Goal: Task Accomplishment & Management: Manage account settings

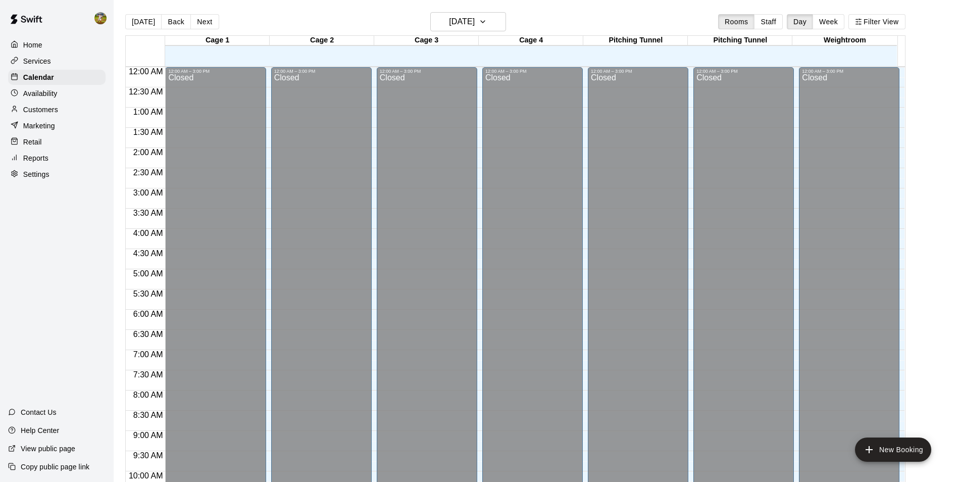
scroll to position [544, 0]
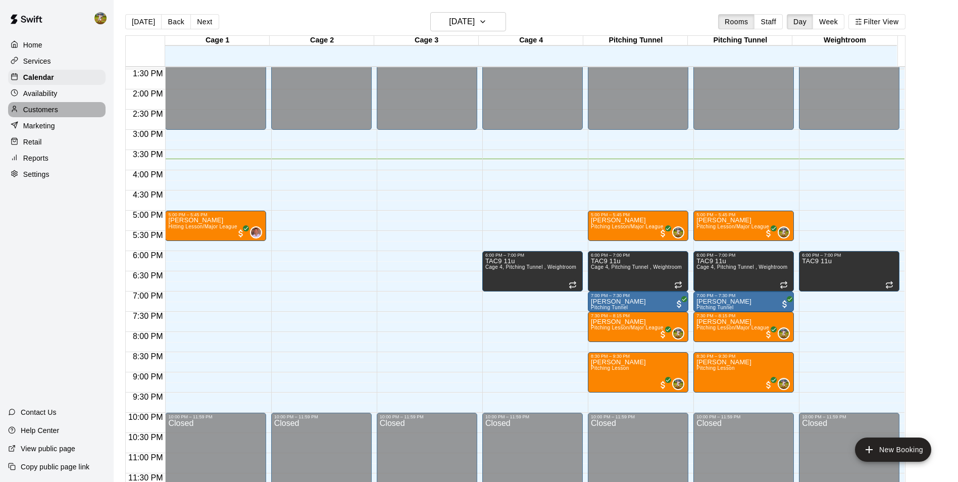
click at [72, 111] on div "Customers" at bounding box center [56, 109] width 97 height 15
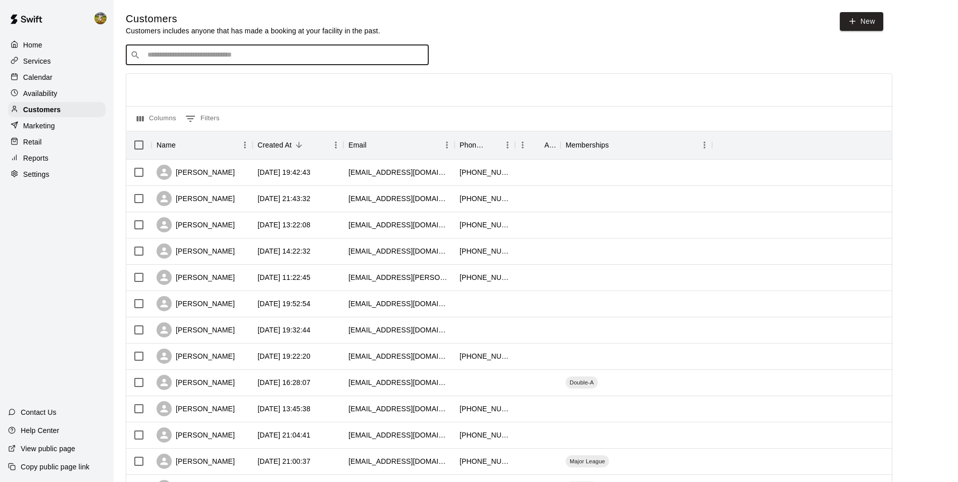
click at [185, 58] on input "Search customers by name or email" at bounding box center [284, 55] width 280 height 10
click at [185, 54] on input "Search customers by name or email" at bounding box center [284, 55] width 280 height 10
type input "****"
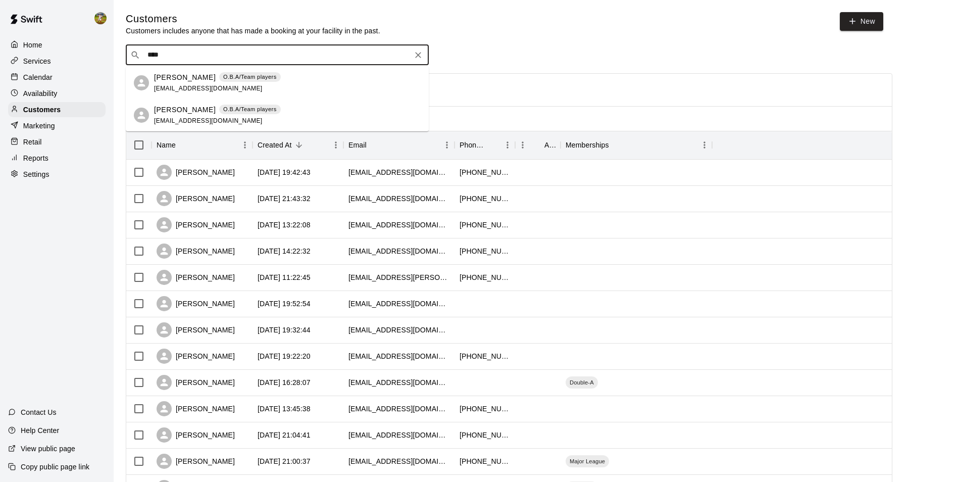
click at [187, 82] on p "[PERSON_NAME]" at bounding box center [185, 77] width 62 height 11
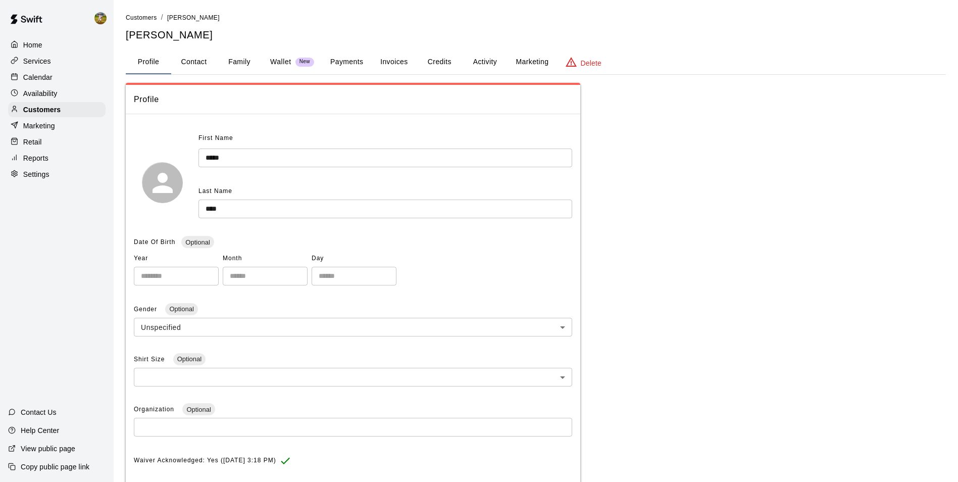
click at [473, 62] on button "Activity" at bounding box center [484, 62] width 45 height 24
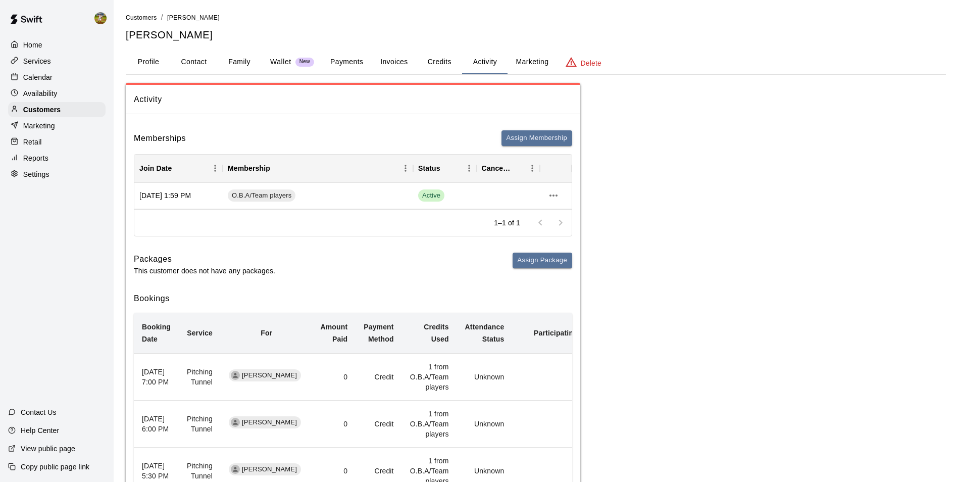
click at [341, 59] on button "Payments" at bounding box center [346, 62] width 49 height 24
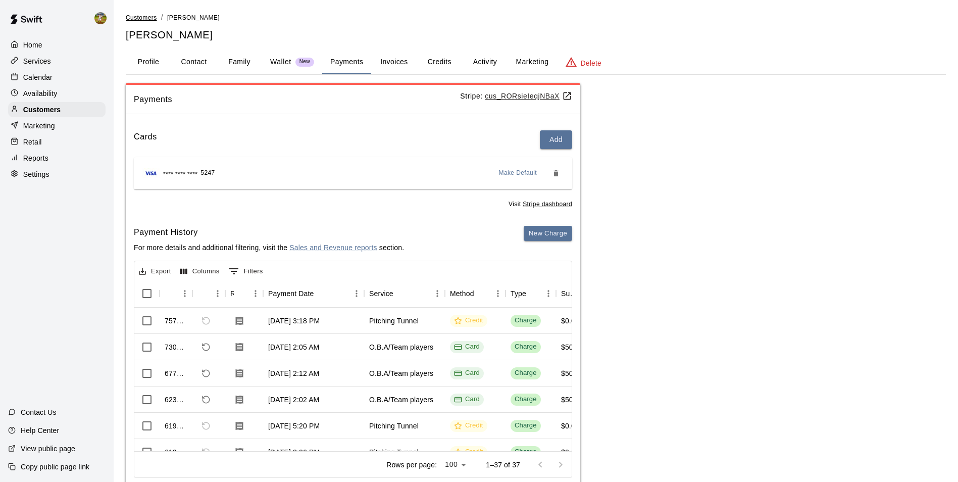
click at [142, 20] on span "Customers" at bounding box center [141, 17] width 31 height 7
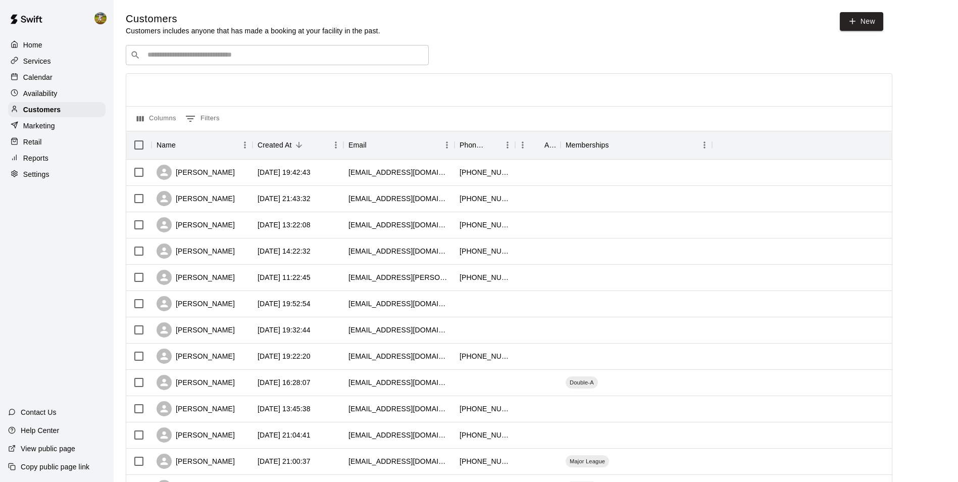
click at [182, 50] on div "​ ​" at bounding box center [277, 55] width 303 height 20
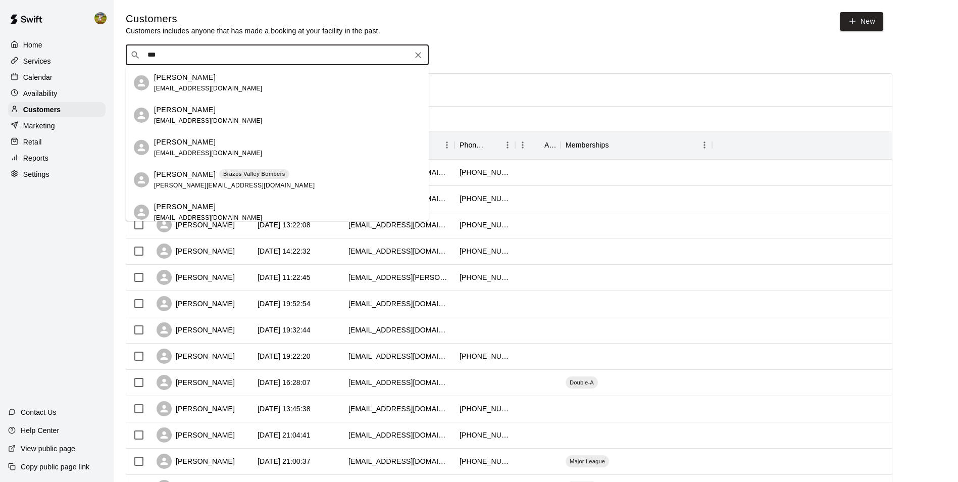
type input "****"
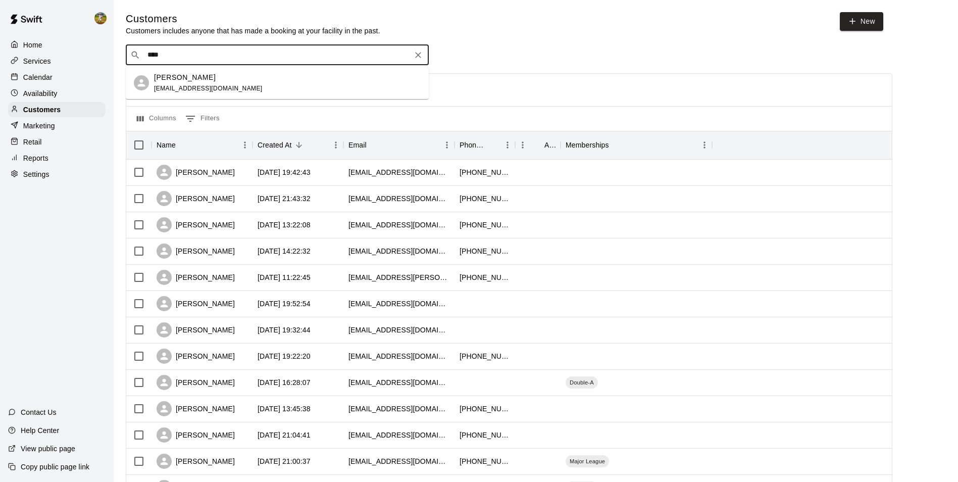
click at [196, 89] on span "[EMAIL_ADDRESS][DOMAIN_NAME]" at bounding box center [208, 88] width 109 height 7
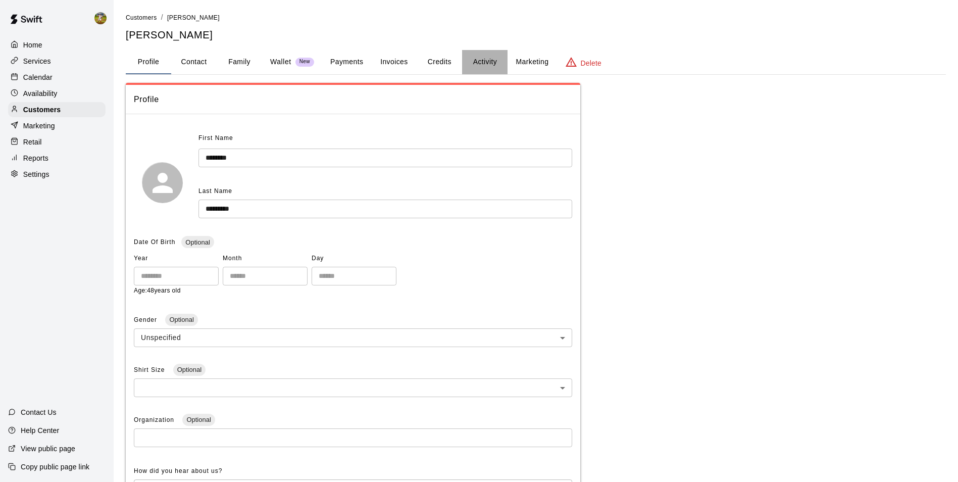
click at [478, 59] on button "Activity" at bounding box center [484, 62] width 45 height 24
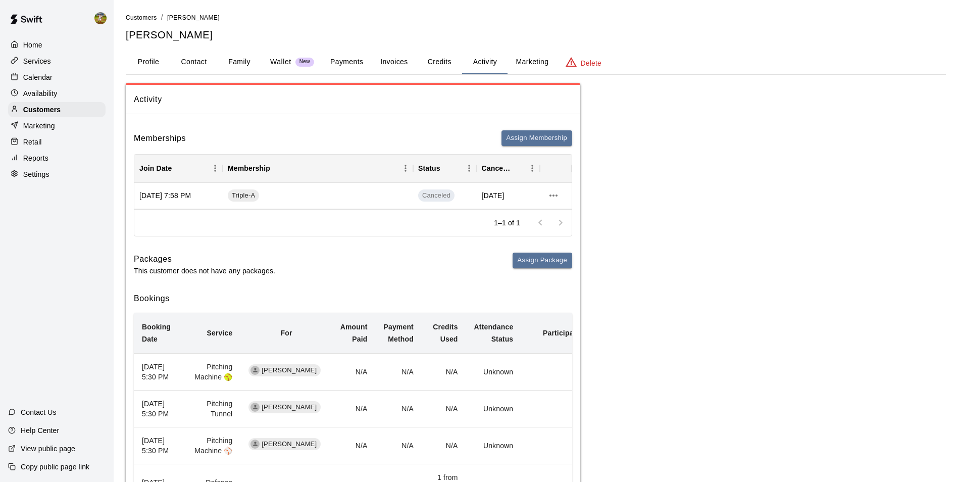
click at [356, 65] on button "Payments" at bounding box center [346, 62] width 49 height 24
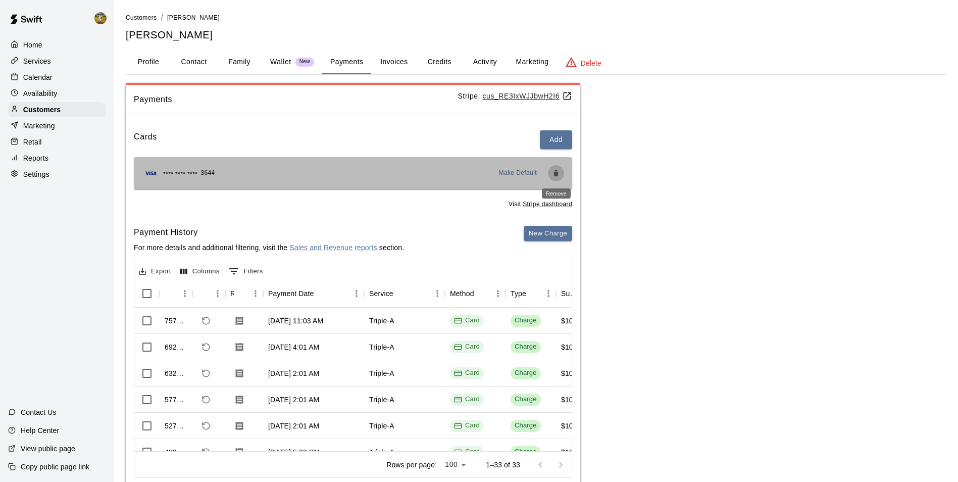
click at [560, 175] on button "Remove" at bounding box center [556, 173] width 16 height 16
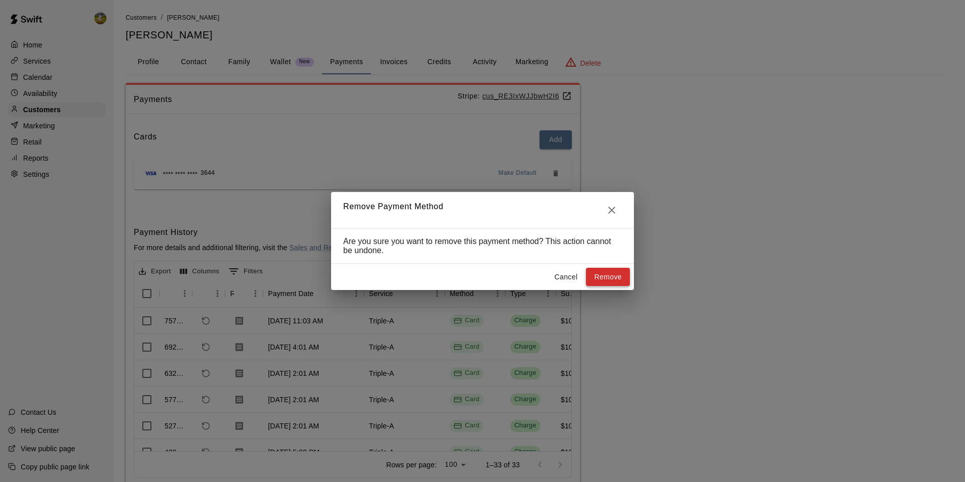
click at [600, 278] on button "Remove" at bounding box center [608, 277] width 44 height 19
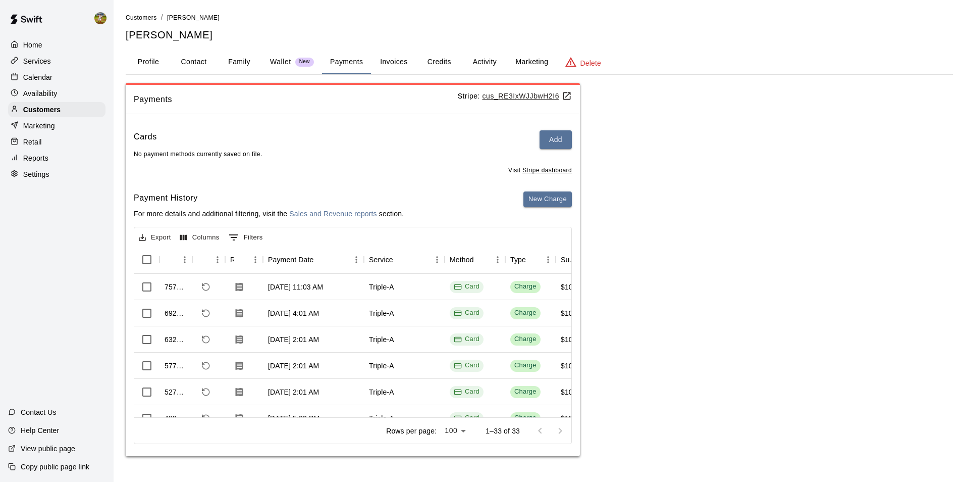
click at [438, 62] on button "Credits" at bounding box center [439, 62] width 45 height 24
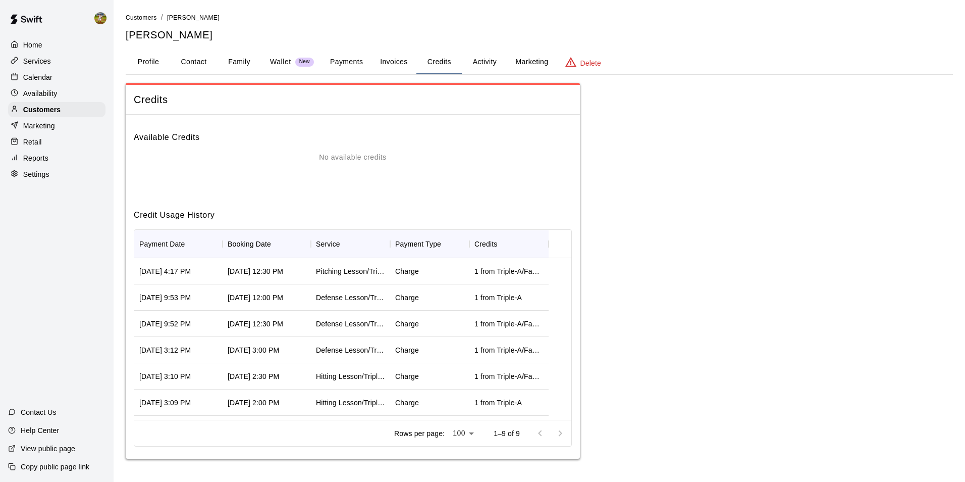
click at [401, 63] on button "Invoices" at bounding box center [393, 62] width 45 height 24
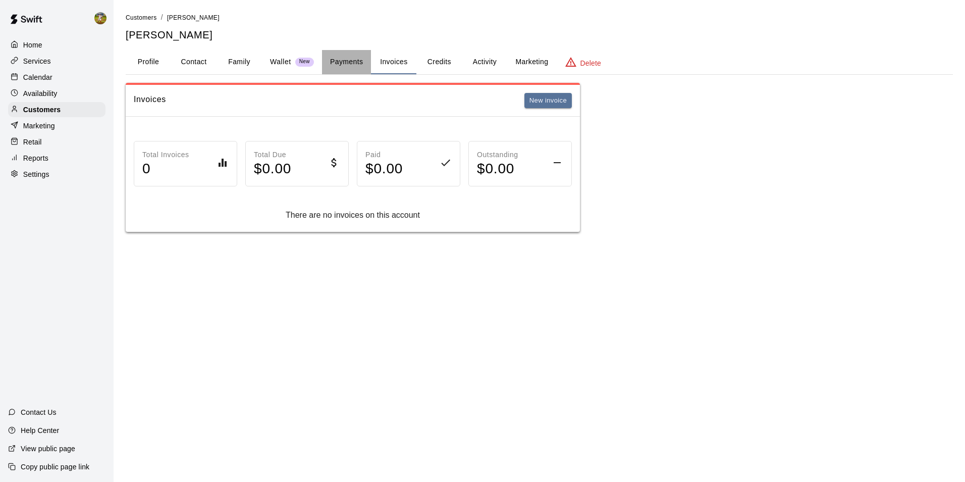
click at [350, 60] on button "Payments" at bounding box center [346, 62] width 49 height 24
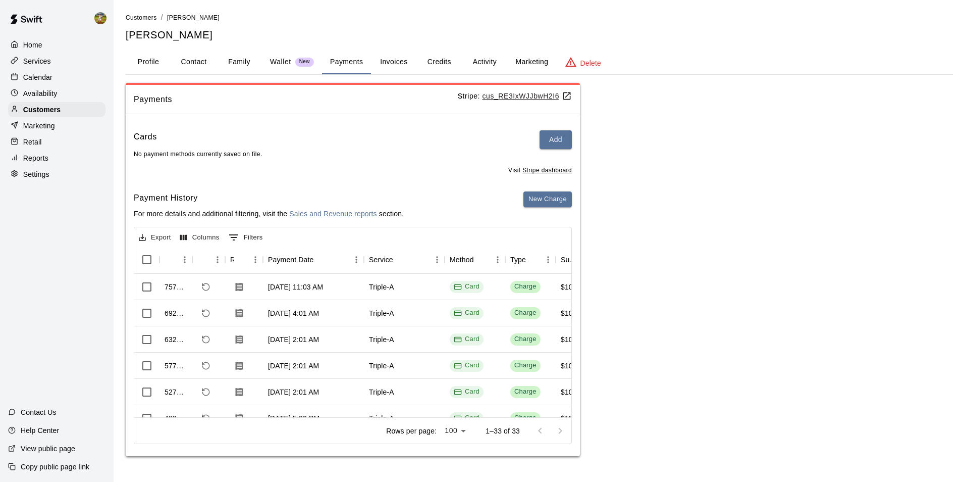
click at [283, 62] on p "Wallet" at bounding box center [280, 62] width 21 height 11
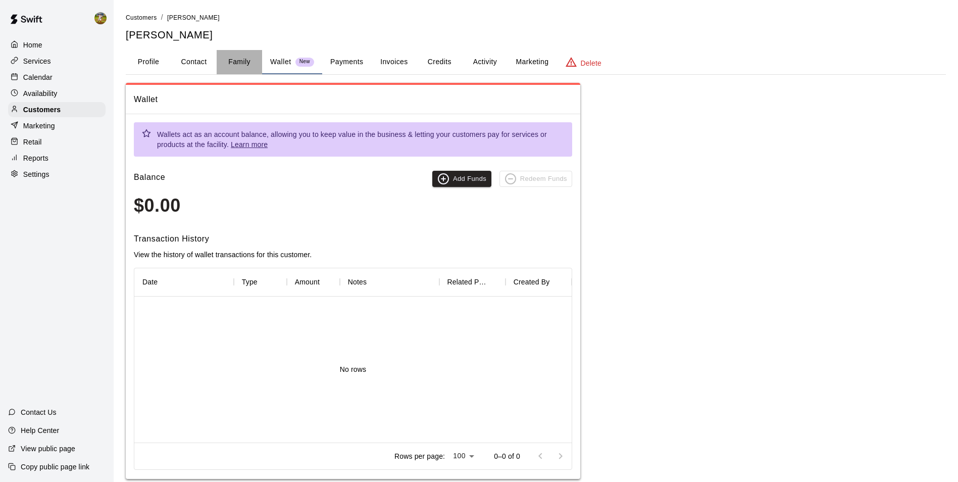
drag, startPoint x: 248, startPoint y: 62, endPoint x: 239, endPoint y: 66, distance: 10.6
click at [242, 67] on button "Family" at bounding box center [239, 62] width 45 height 24
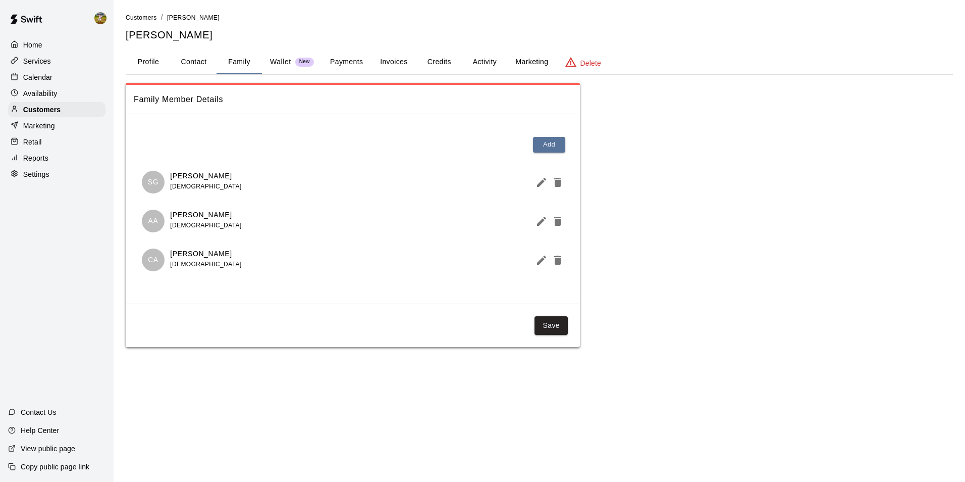
click at [63, 80] on div "Calendar" at bounding box center [56, 77] width 97 height 15
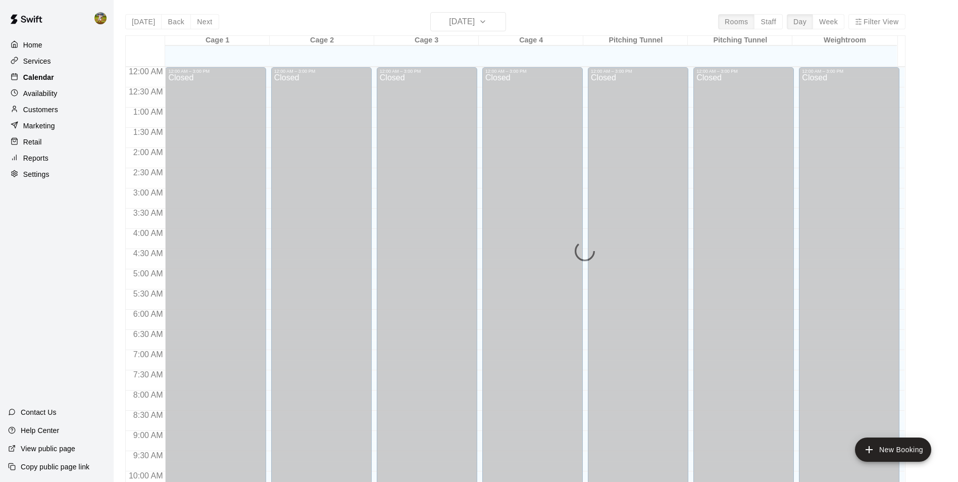
scroll to position [513, 0]
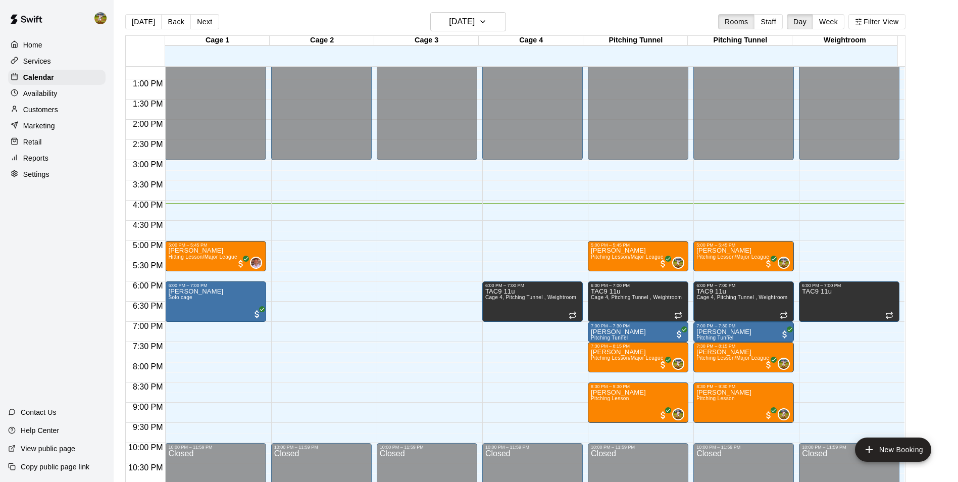
click at [47, 113] on p "Customers" at bounding box center [40, 110] width 35 height 10
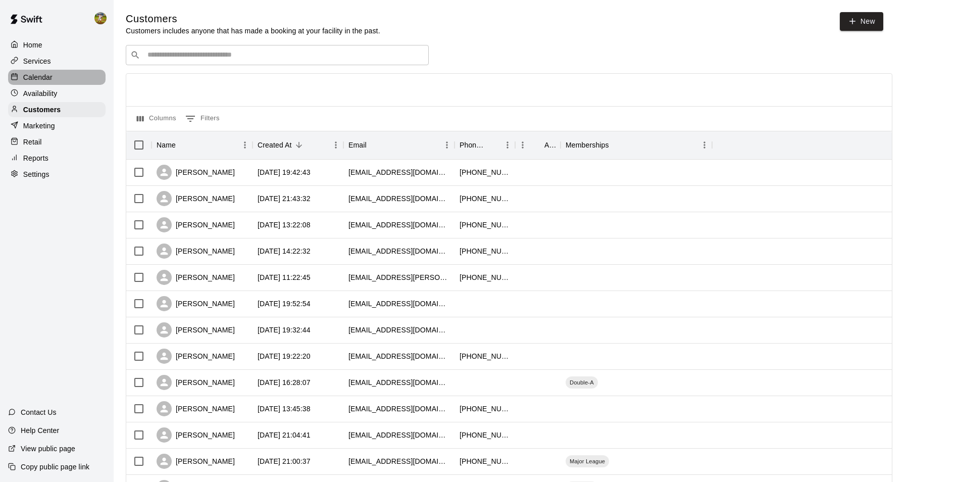
click at [58, 84] on div "Calendar" at bounding box center [56, 77] width 97 height 15
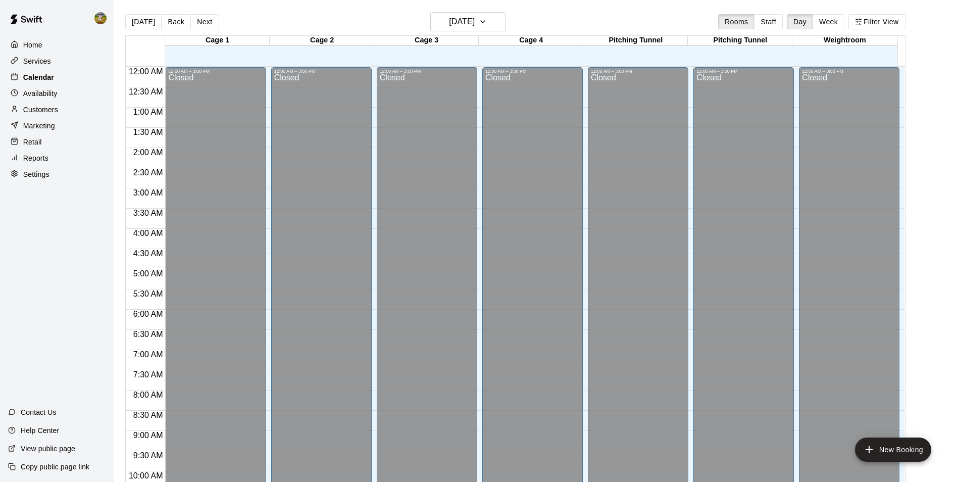
scroll to position [513, 0]
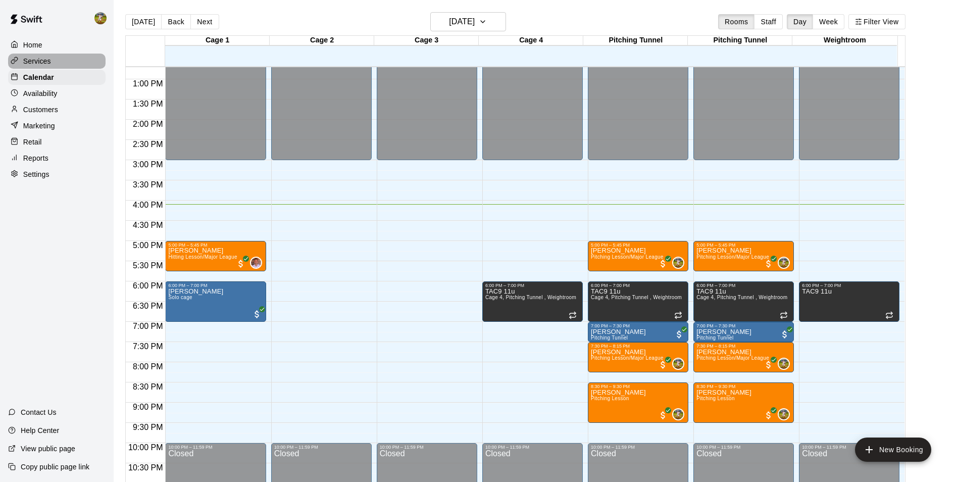
click at [70, 66] on div "Services" at bounding box center [56, 61] width 97 height 15
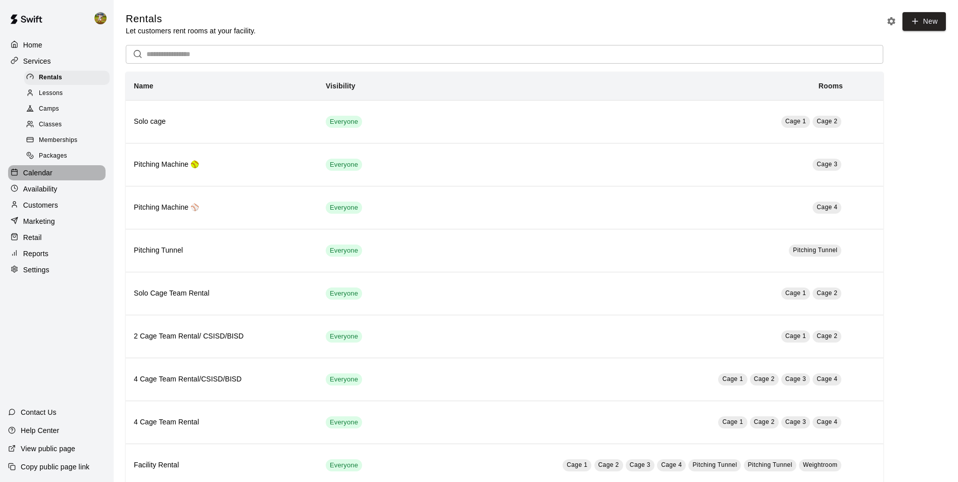
click at [47, 176] on p "Calendar" at bounding box center [37, 173] width 29 height 10
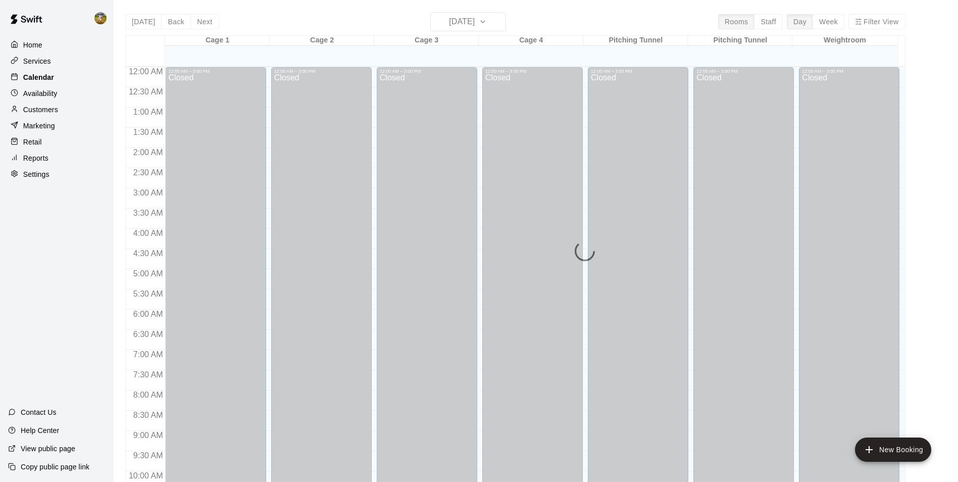
scroll to position [513, 0]
